Goal: Information Seeking & Learning: Check status

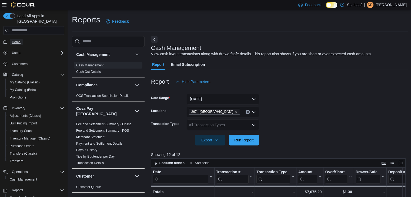
click at [19, 40] on span "Home" at bounding box center [16, 42] width 9 height 4
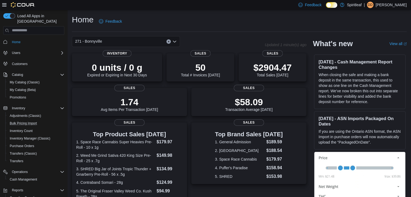
scroll to position [38, 0]
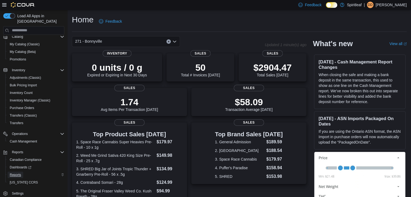
click at [15, 173] on span "Reports" at bounding box center [15, 175] width 11 height 4
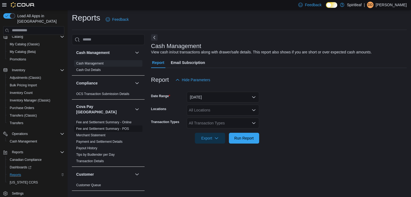
click at [117, 127] on link "Fee and Settlement Summary - POS" at bounding box center [102, 129] width 53 height 4
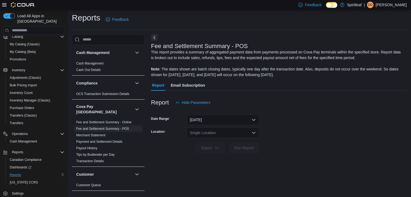
click at [201, 130] on div "Single Location" at bounding box center [223, 132] width 72 height 11
type input "***"
click at [221, 139] on span "271 - Bonnyville" at bounding box center [226, 141] width 27 height 5
click at [246, 145] on span "Run Report" at bounding box center [244, 147] width 24 height 11
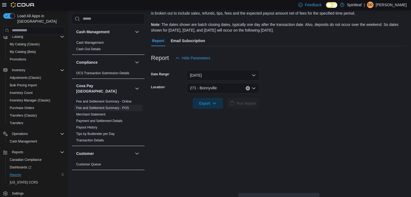
scroll to position [56, 0]
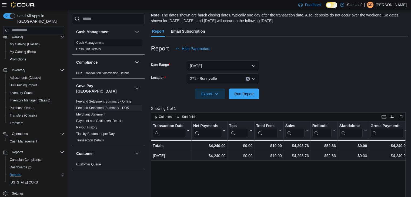
click at [100, 43] on link "Cash Management" at bounding box center [89, 43] width 27 height 4
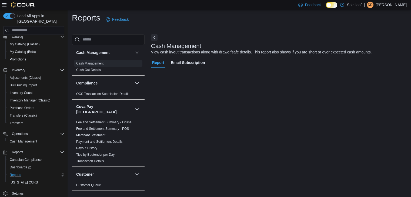
scroll to position [2, 0]
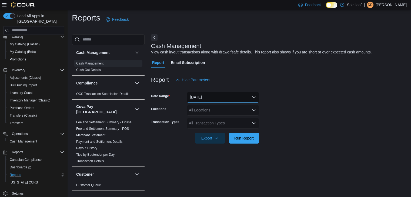
click at [205, 95] on button "Today" at bounding box center [223, 97] width 72 height 11
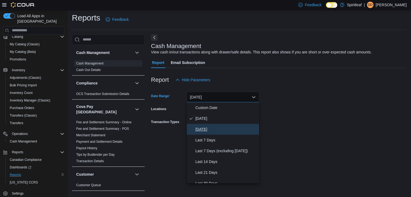
click at [208, 128] on span "Yesterday" at bounding box center [226, 129] width 62 height 6
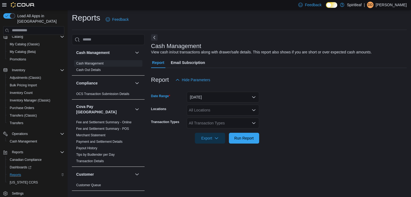
click at [199, 110] on div "All Locations" at bounding box center [223, 110] width 72 height 11
type input "***"
click at [218, 119] on span "271 - Bonnyville" at bounding box center [219, 118] width 27 height 5
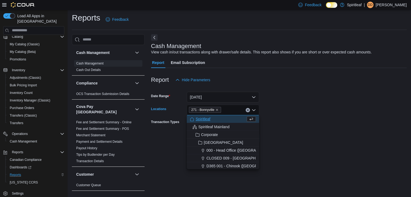
click at [285, 108] on form "Date Range Yesterday Locations 271 - Bonnyville Combo box. Selected. 271 - Bonn…" at bounding box center [278, 114] width 255 height 58
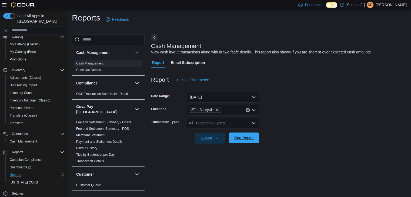
click at [246, 138] on span "Run Report" at bounding box center [243, 137] width 19 height 5
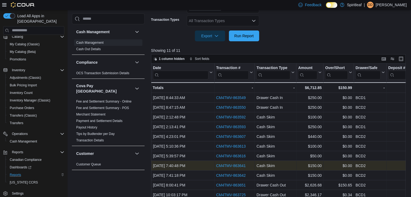
scroll to position [123, 0]
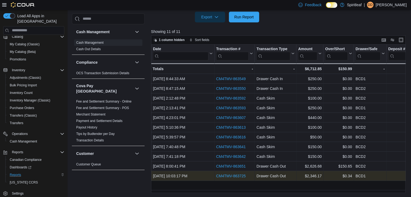
click at [235, 174] on link "CM4TMV-863725" at bounding box center [231, 176] width 30 height 4
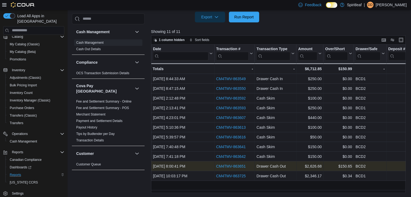
click at [240, 164] on link "CM4TMV-863651" at bounding box center [231, 166] width 30 height 4
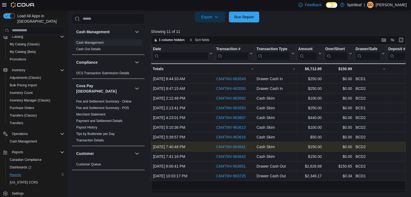
click at [239, 146] on link "CM4TMV-863641" at bounding box center [231, 147] width 30 height 4
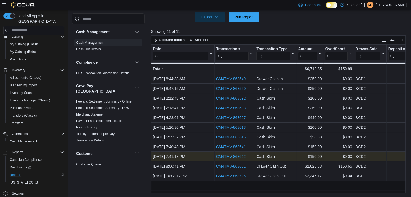
click at [222, 155] on link "CM4TMV-863642" at bounding box center [231, 156] width 30 height 4
